Goal: Task Accomplishment & Management: Manage account settings

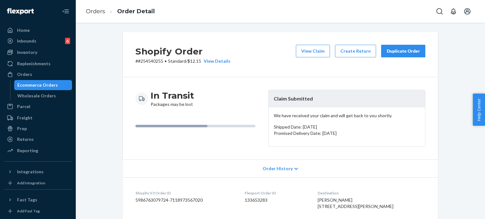
click at [36, 27] on div "Home" at bounding box center [37, 30] width 67 height 9
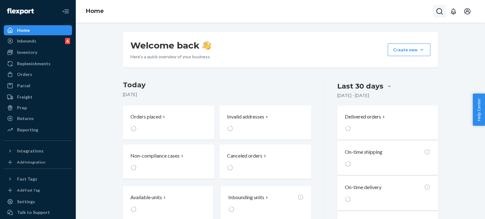
click at [439, 13] on icon "Open Search Box" at bounding box center [439, 11] width 6 height 6
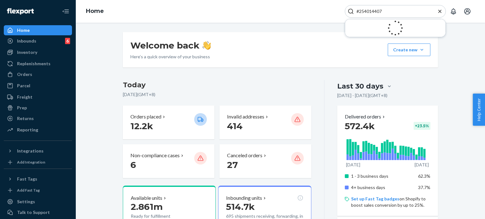
type input "#254014407"
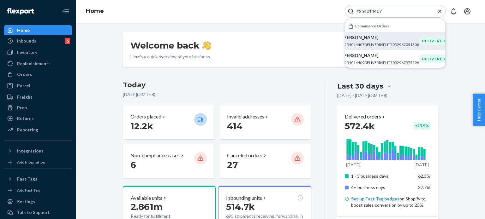
click at [389, 42] on p "#254014407DELIVERRSPLIT7052967051308" at bounding box center [380, 44] width 77 height 5
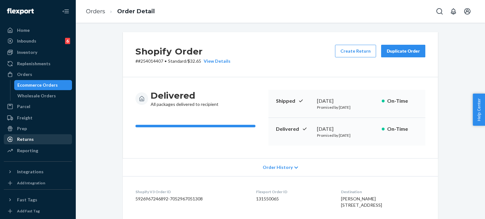
drag, startPoint x: 54, startPoint y: 138, endPoint x: 55, endPoint y: 135, distance: 3.2
click at [54, 138] on div "Returns" at bounding box center [37, 139] width 67 height 9
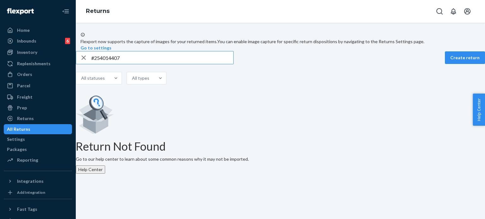
click at [103, 64] on input "#254014407" at bounding box center [162, 57] width 142 height 13
click at [139, 64] on input "#254014407" at bounding box center [162, 57] width 142 height 13
type input "#254014407"
click at [87, 64] on icon "button" at bounding box center [84, 57] width 8 height 13
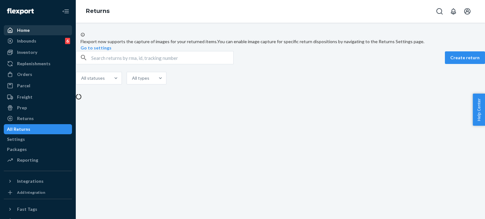
click at [50, 27] on div "Home" at bounding box center [37, 30] width 67 height 9
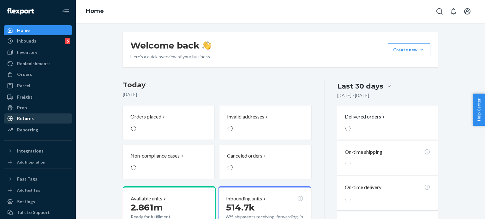
click at [38, 116] on div "Returns" at bounding box center [37, 118] width 67 height 9
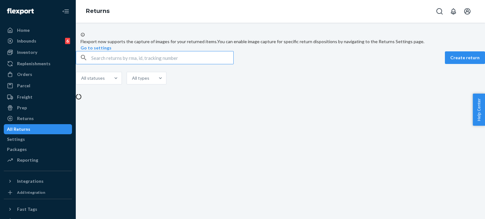
type input "#254014407"
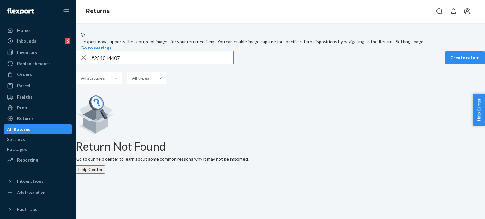
click at [145, 64] on input "#254014407" at bounding box center [162, 57] width 142 height 13
drag, startPoint x: 153, startPoint y: 73, endPoint x: 78, endPoint y: 70, distance: 75.2
click at [78, 70] on div "#254014407 Create return All statuses All types Return Not Found Go to our help…" at bounding box center [280, 112] width 409 height 123
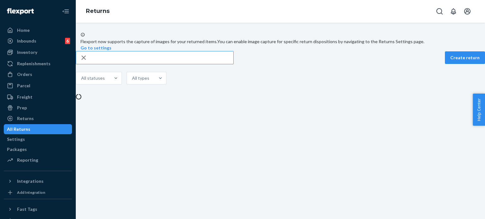
type input "v"
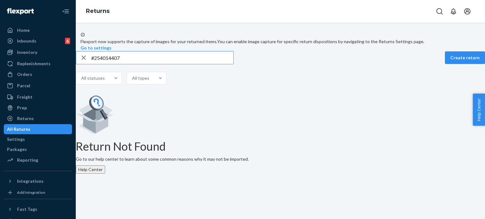
type input "#254014407"
click at [87, 64] on icon "button" at bounding box center [84, 57] width 8 height 13
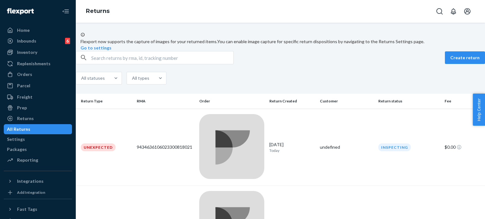
click at [169, 64] on input "text" at bounding box center [162, 57] width 142 height 13
paste input "#254014407"
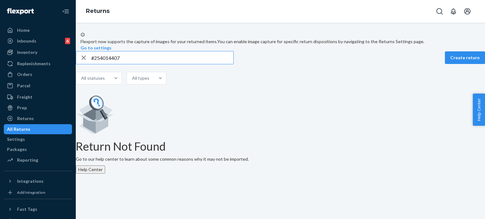
type input "#254014407"
click at [87, 64] on icon "button" at bounding box center [84, 57] width 8 height 13
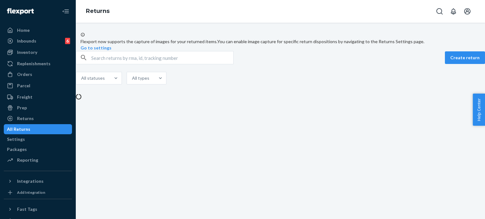
click at [129, 64] on input "text" at bounding box center [162, 57] width 142 height 13
paste input "#254014407"
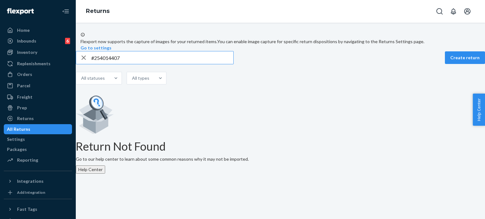
type input "#254014407"
click at [38, 28] on div "Home" at bounding box center [37, 30] width 67 height 9
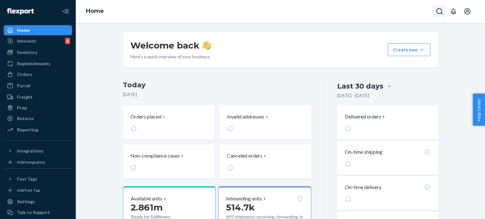
click at [443, 10] on button "Open Search Box" at bounding box center [439, 11] width 13 height 13
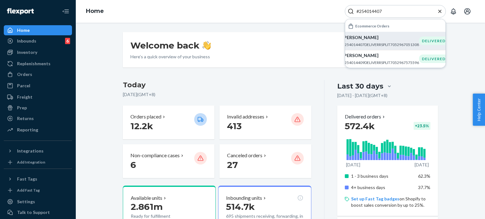
type input "#254014407"
click at [403, 37] on p "[PERSON_NAME]" at bounding box center [380, 37] width 77 height 6
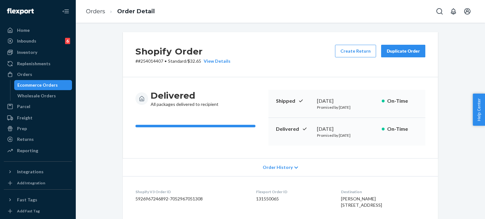
click at [404, 48] on button "Duplicate Order" at bounding box center [403, 51] width 44 height 13
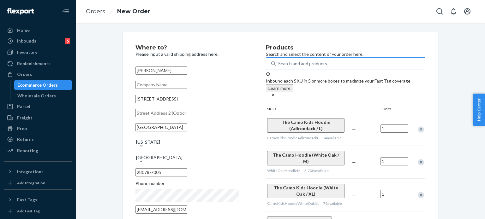
click at [293, 63] on div "Search and add products" at bounding box center [350, 63] width 149 height 11
click at [279, 63] on input "Search and add products" at bounding box center [278, 64] width 1 height 6
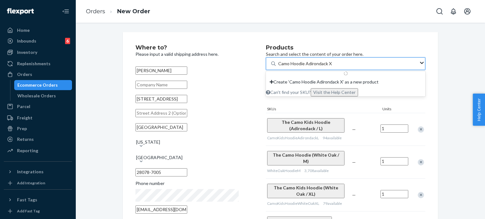
type input "Camo Hoodie Adirondack XS"
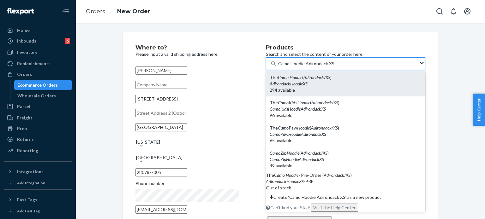
click at [330, 81] on div "The Camo Hoodie ( Adirondack / XS )" at bounding box center [346, 77] width 152 height 6
click at [330, 67] on input "Camo Hoodie Adirondack XS" at bounding box center [306, 64] width 56 height 6
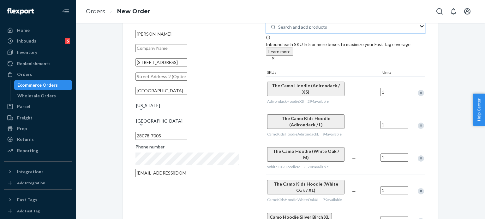
scroll to position [63, 0]
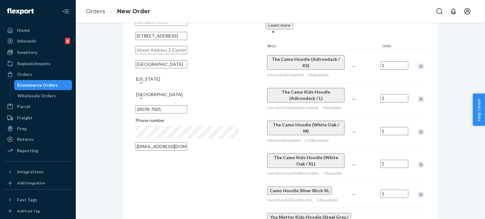
click at [418, 96] on div "Remove Item" at bounding box center [421, 99] width 6 height 6
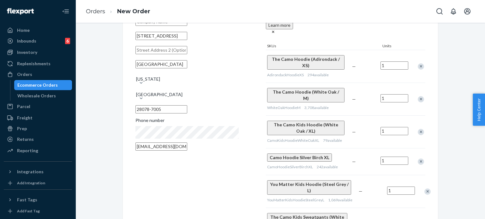
click at [418, 96] on div "Remove Item" at bounding box center [421, 99] width 6 height 6
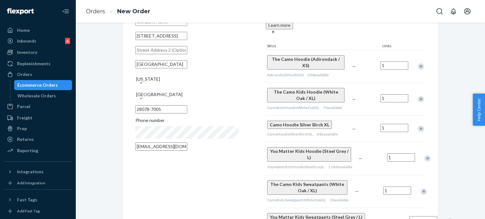
click at [418, 96] on div "Remove Item" at bounding box center [421, 99] width 6 height 6
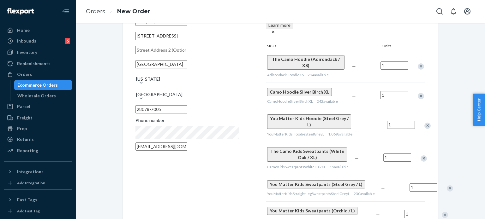
click at [418, 93] on div "Remove Item" at bounding box center [421, 96] width 6 height 6
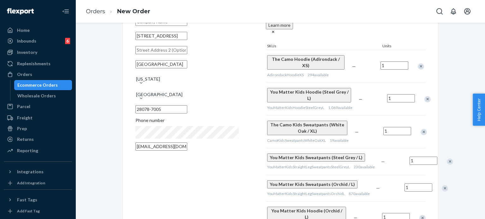
click at [418, 92] on div at bounding box center [424, 99] width 16 height 17
click at [424, 96] on div "Remove Item" at bounding box center [427, 99] width 6 height 6
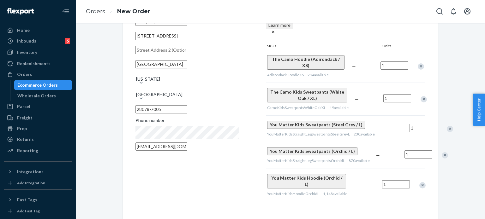
click at [420, 96] on div "Remove Item" at bounding box center [423, 99] width 6 height 6
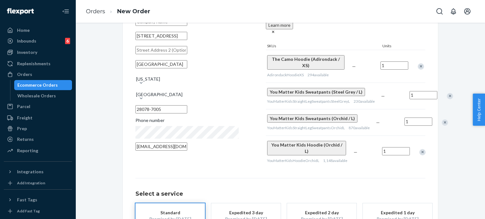
click at [438, 92] on div at bounding box center [446, 96] width 16 height 17
click at [447, 93] on div "Remove Item" at bounding box center [450, 96] width 6 height 6
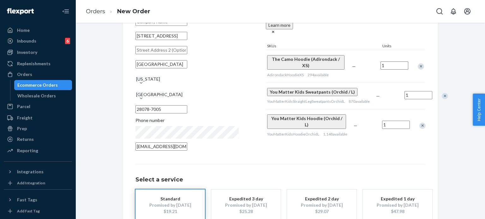
click at [442, 93] on div "Remove Item" at bounding box center [445, 96] width 6 height 6
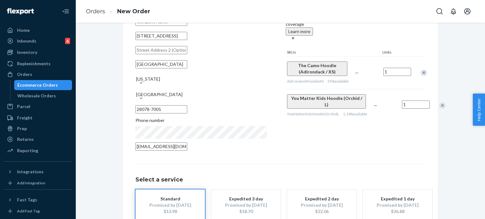
click at [417, 92] on div "You Matter Kids Hoodie (Orchid / L) YouMatterKidsHoodieOrchidL 1,148 available …" at bounding box center [356, 105] width 140 height 33
click at [439, 107] on div "Remove Item" at bounding box center [442, 106] width 6 height 6
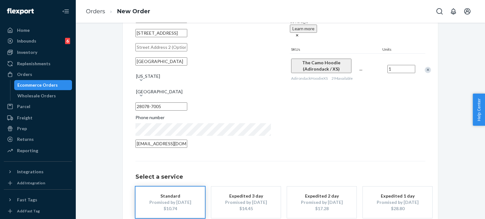
scroll to position [99, 0]
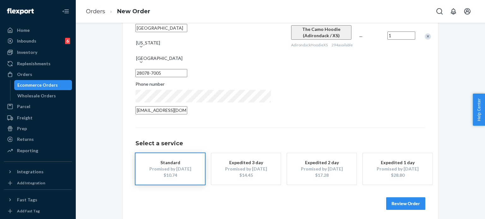
click at [415, 198] on button "Review Order" at bounding box center [405, 204] width 39 height 13
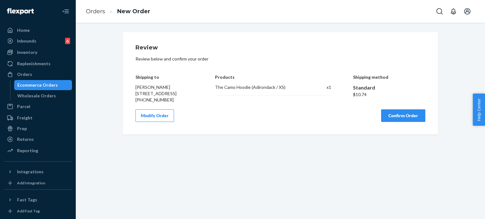
scroll to position [0, 0]
click at [403, 120] on button "Confirm Order" at bounding box center [403, 116] width 44 height 13
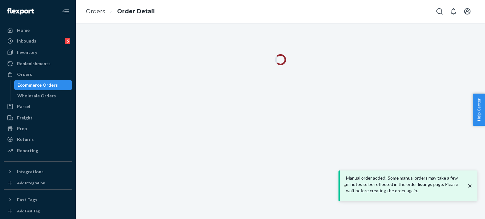
drag, startPoint x: 471, startPoint y: 189, endPoint x: 466, endPoint y: 189, distance: 5.1
click at [471, 187] on icon "close toast" at bounding box center [469, 185] width 3 height 3
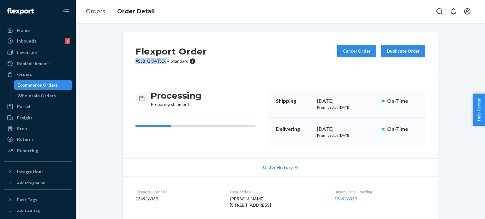
drag, startPoint x: 162, startPoint y: 62, endPoint x: 134, endPoint y: 60, distance: 27.8
click at [135, 60] on p "# SJB_GO4TXX • Standard" at bounding box center [170, 61] width 71 height 6
copy p "# SJB_GO4TXX"
click at [440, 12] on icon "Open Search Box" at bounding box center [440, 12] width 8 height 8
click at [392, 9] on input "Search Input" at bounding box center [393, 11] width 78 height 6
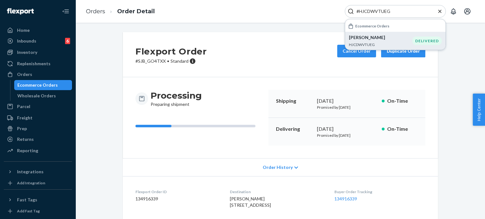
type input "#HJCDWVTUEG"
click at [367, 45] on p "HJCDWVTUEG" at bounding box center [380, 44] width 63 height 5
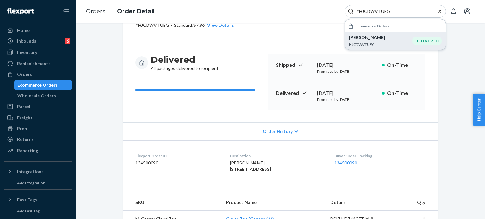
scroll to position [95, 0]
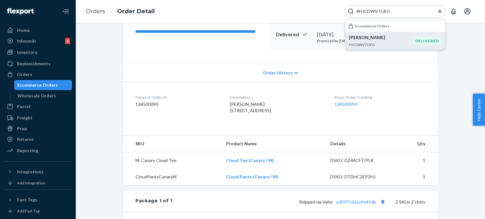
click at [288, 65] on div "Order History" at bounding box center [280, 73] width 315 height 18
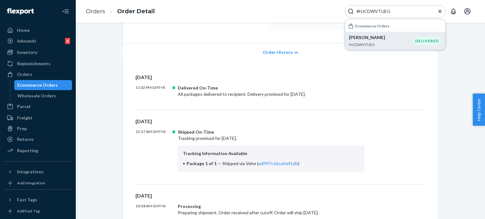
scroll to position [126, 0]
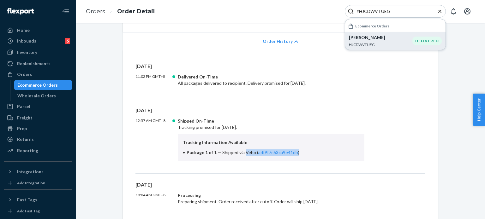
drag, startPoint x: 241, startPoint y: 152, endPoint x: 307, endPoint y: 153, distance: 66.3
click at [307, 153] on li "Package 1 of 1 — Shipped via Veho ( adf9f7c63ca9e41db )" at bounding box center [271, 153] width 176 height 6
copy span "Veho ( adf9f7c63ca9e41db )"
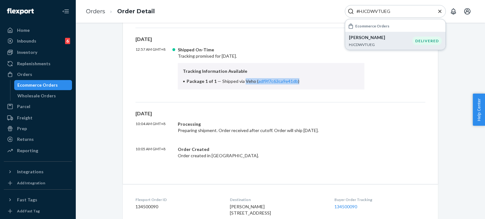
scroll to position [221, 0]
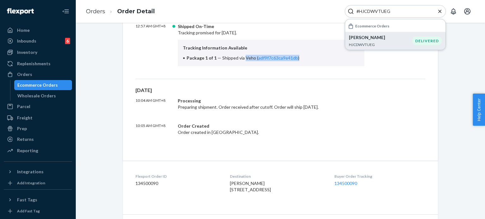
drag, startPoint x: 221, startPoint y: 189, endPoint x: 274, endPoint y: 206, distance: 55.2
click at [273, 207] on dl "Flexport Order ID 134500090 Destination [PERSON_NAME] [STREET_ADDRESS]-1262 US …" at bounding box center [280, 184] width 315 height 47
copy span "[STREET_ADDRESS]"
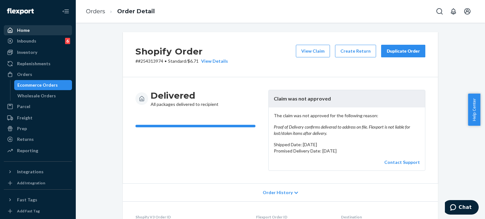
click at [19, 31] on div "Home" at bounding box center [23, 30] width 13 height 6
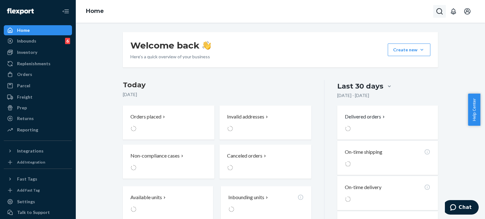
click at [438, 11] on icon "Open Search Box" at bounding box center [440, 12] width 8 height 8
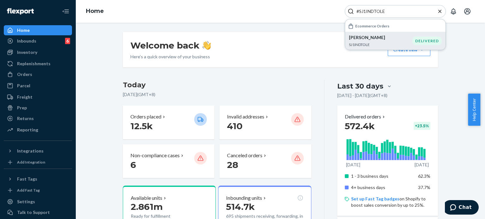
type input "#SJ1INDTOLE"
click at [371, 41] on div "Jessica Fisher SJ1INDTOLE" at bounding box center [380, 40] width 63 height 13
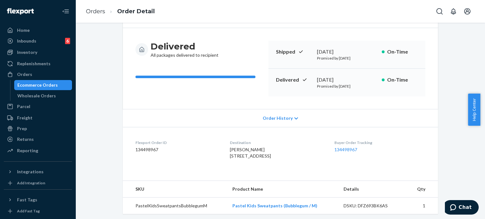
scroll to position [95, 0]
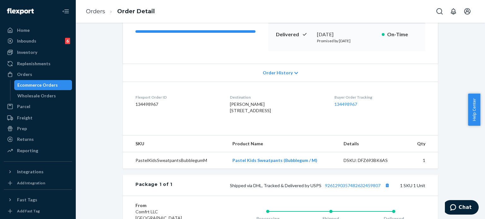
click at [276, 74] on span "Order History" at bounding box center [278, 73] width 30 height 6
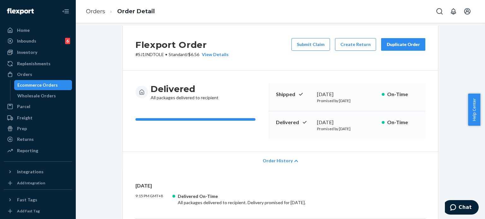
scroll to position [0, 0]
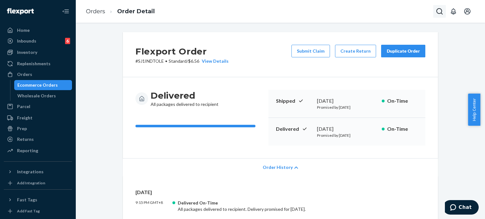
click at [440, 13] on icon "Open Search Box" at bounding box center [440, 12] width 8 height 8
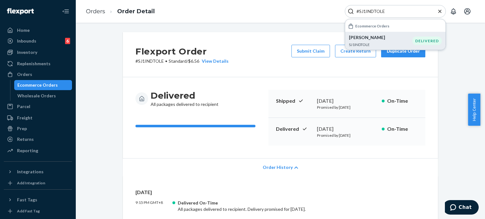
type input "#SJ1INDTOLE"
click at [390, 38] on p "Jessica Fisher" at bounding box center [380, 37] width 63 height 6
click at [362, 39] on p "Jessica Fisher" at bounding box center [380, 37] width 63 height 6
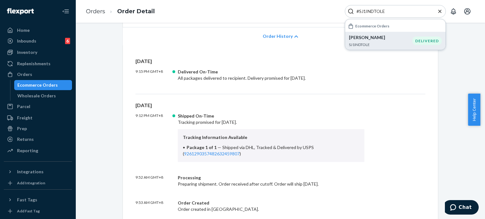
scroll to position [158, 0]
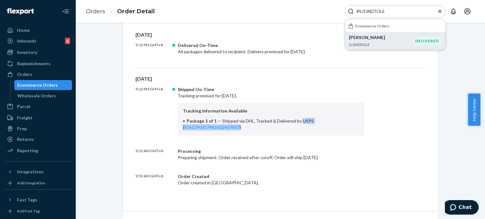
drag, startPoint x: 297, startPoint y: 119, endPoint x: 315, endPoint y: 127, distance: 19.9
click at [315, 127] on li "Package 1 of 1 — Shipped via DHL, Tracked & Delivered by USPS ( 926129035748263…" at bounding box center [271, 124] width 176 height 13
copy span "USPS ( 9261290357482632459807 )"
drag, startPoint x: 34, startPoint y: 139, endPoint x: 64, endPoint y: 130, distance: 31.5
click at [34, 139] on div "Returns" at bounding box center [37, 139] width 67 height 9
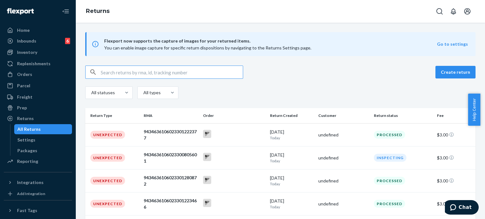
click at [114, 69] on input "text" at bounding box center [172, 72] width 142 height 13
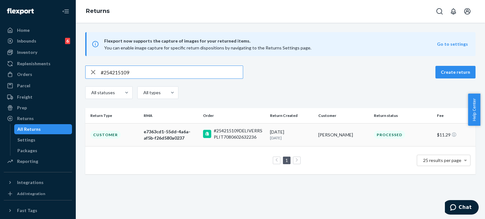
type input "#254215109"
click at [177, 135] on div "e7363cd1-55dd-4a6a-af5b-f26d580a0237" at bounding box center [171, 135] width 54 height 13
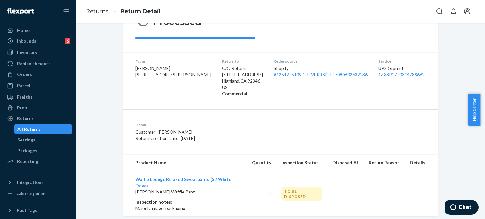
scroll to position [82, 0]
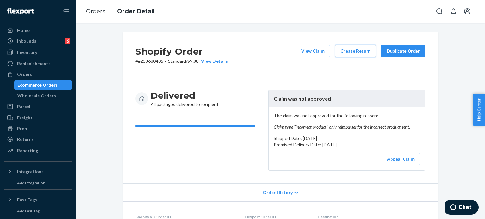
click at [345, 49] on button "Create Return" at bounding box center [355, 51] width 41 height 13
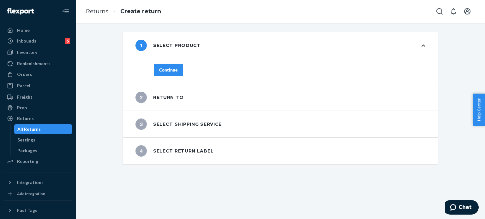
click at [159, 68] on div "Continue" at bounding box center [168, 70] width 19 height 6
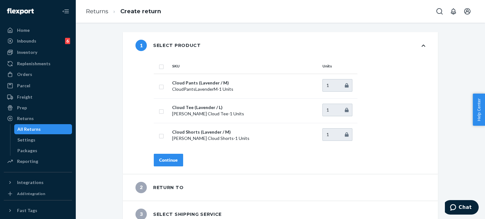
click at [159, 65] on input "checkbox" at bounding box center [161, 66] width 5 height 7
checkbox input "true"
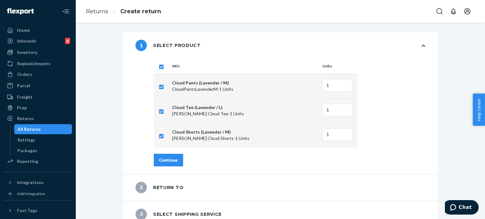
click at [169, 162] on div "Continue" at bounding box center [168, 160] width 19 height 6
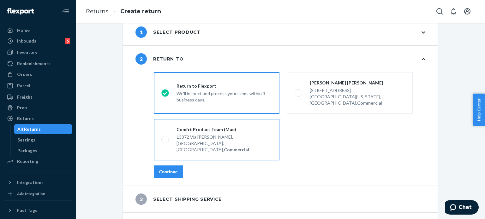
scroll to position [20, 0]
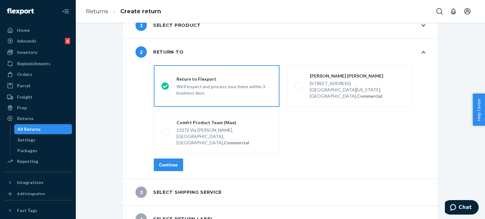
click at [169, 162] on div "Continue" at bounding box center [168, 165] width 19 height 6
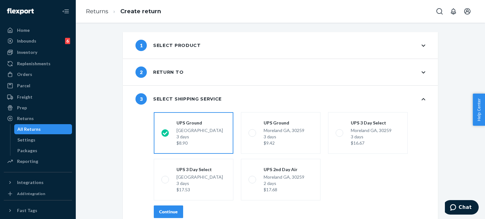
click at [159, 210] on div "Continue" at bounding box center [168, 212] width 19 height 6
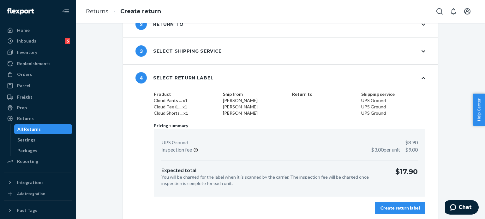
scroll to position [51, 0]
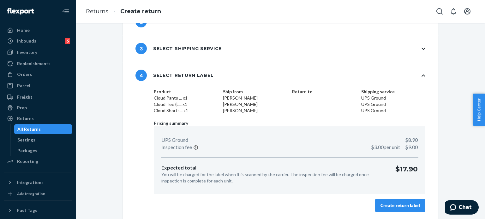
drag, startPoint x: 395, startPoint y: 201, endPoint x: 374, endPoint y: 201, distance: 20.8
click at [395, 201] on button "Create return label" at bounding box center [400, 205] width 50 height 13
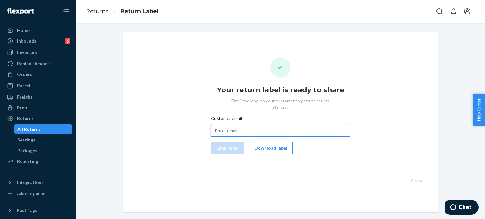
click at [263, 125] on input "Customer email" at bounding box center [280, 130] width 139 height 13
paste input "ablum40@gmail.com"
type input "ablum40@gmail.com"
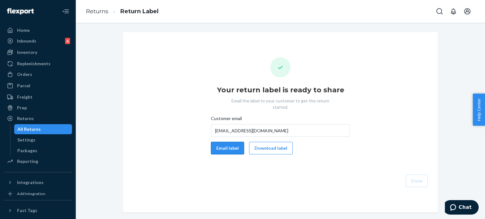
click at [226, 142] on button "Email label" at bounding box center [227, 148] width 33 height 13
click at [418, 175] on button "Done" at bounding box center [417, 181] width 22 height 13
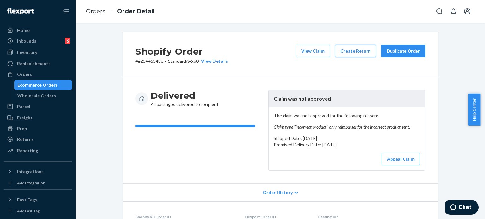
click at [351, 48] on button "Create Return" at bounding box center [355, 51] width 41 height 13
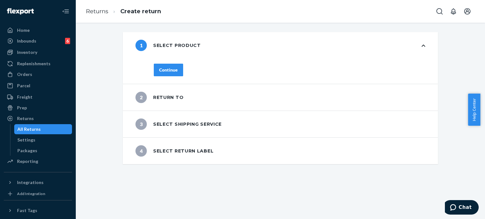
click at [161, 67] on div "Continue" at bounding box center [168, 70] width 19 height 6
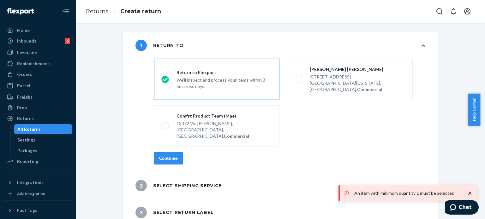
click at [166, 152] on button "Continue" at bounding box center [168, 158] width 29 height 13
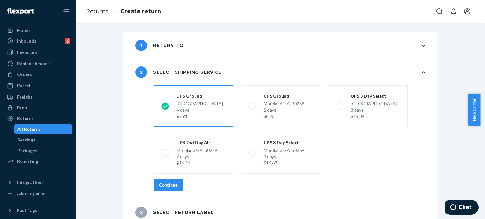
click at [172, 185] on div "Continue" at bounding box center [168, 185] width 19 height 6
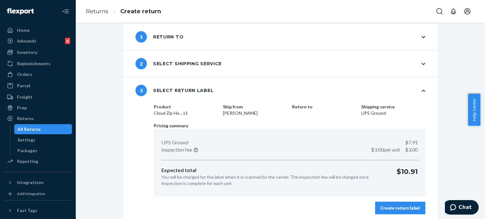
scroll to position [11, 0]
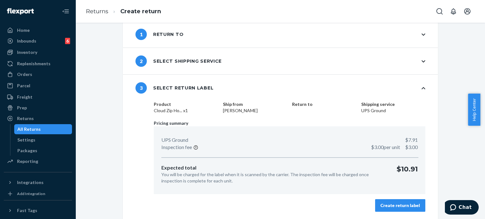
click at [399, 204] on div "Create return label" at bounding box center [399, 206] width 39 height 6
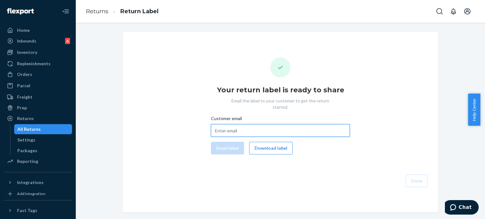
click at [227, 124] on input "Customer email" at bounding box center [280, 130] width 139 height 13
paste input "jnlguffey@hotmail.com"
type input "jnlguffey@hotmail.com"
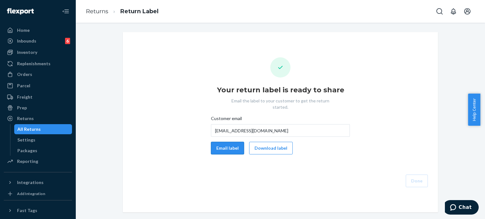
click at [230, 142] on button "Email label" at bounding box center [227, 148] width 33 height 13
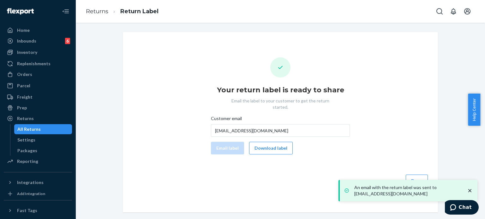
click at [470, 188] on icon "close toast" at bounding box center [470, 191] width 6 height 6
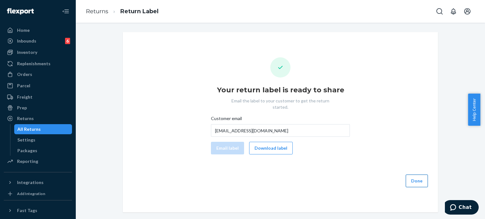
click at [417, 175] on button "Done" at bounding box center [417, 181] width 22 height 13
